Goal: Information Seeking & Learning: Understand process/instructions

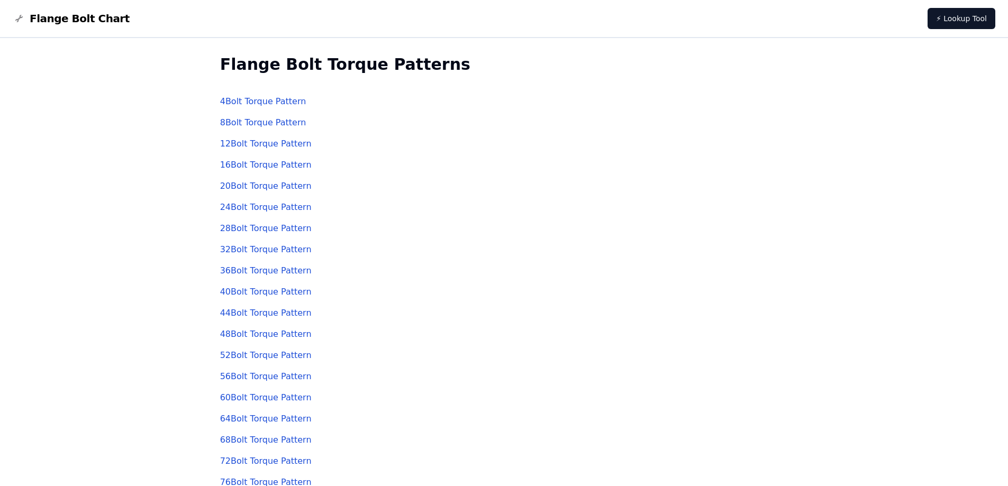
click at [265, 105] on link "4 Bolt Torque Pattern" at bounding box center [263, 101] width 86 height 10
click at [225, 124] on link "8 Bolt Torque Pattern" at bounding box center [263, 122] width 86 height 10
click at [243, 250] on link "32 Bolt Torque Pattern" at bounding box center [266, 249] width 92 height 10
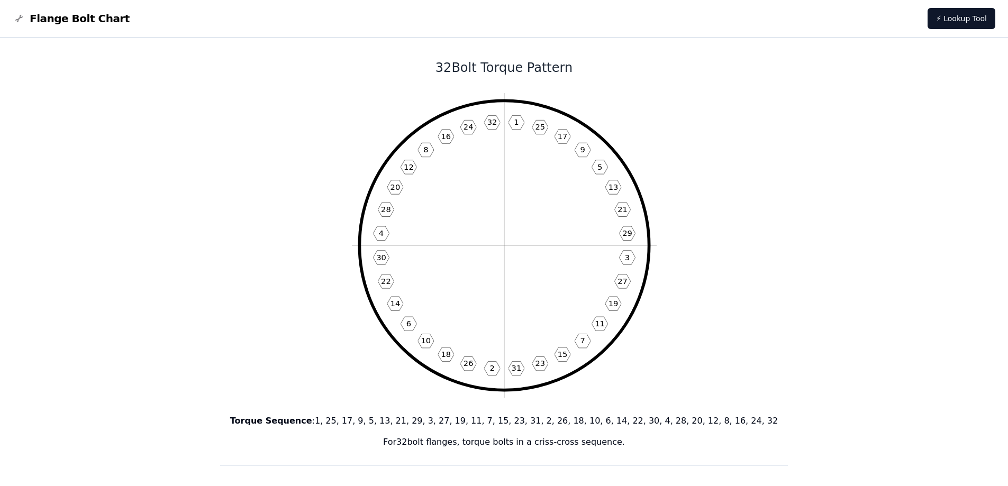
click at [244, 441] on p "For 32 bolt flanges, torque bolts in a criss-cross sequence." at bounding box center [504, 442] width 568 height 13
